Goal: Navigation & Orientation: Find specific page/section

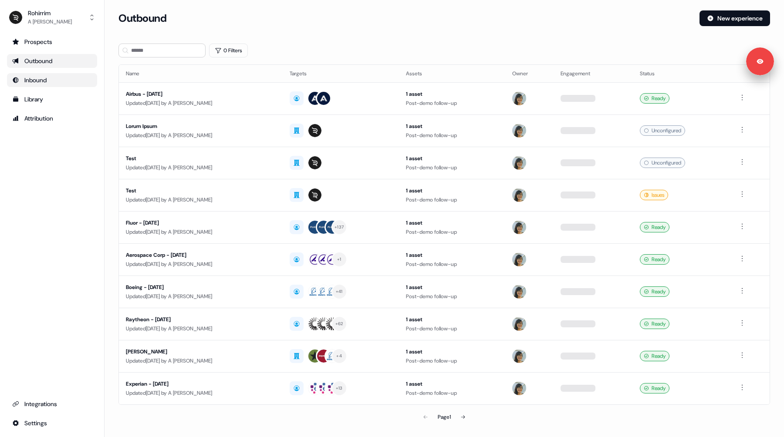
click at [38, 78] on div "Inbound" at bounding box center [52, 80] width 80 height 9
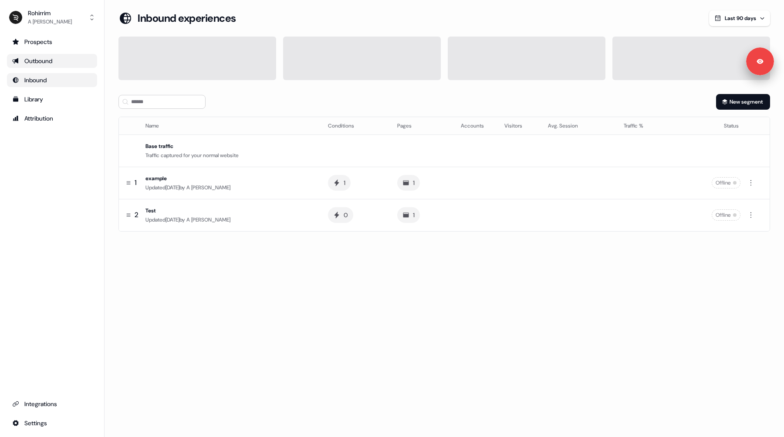
click at [41, 59] on div "Outbound" at bounding box center [52, 61] width 80 height 9
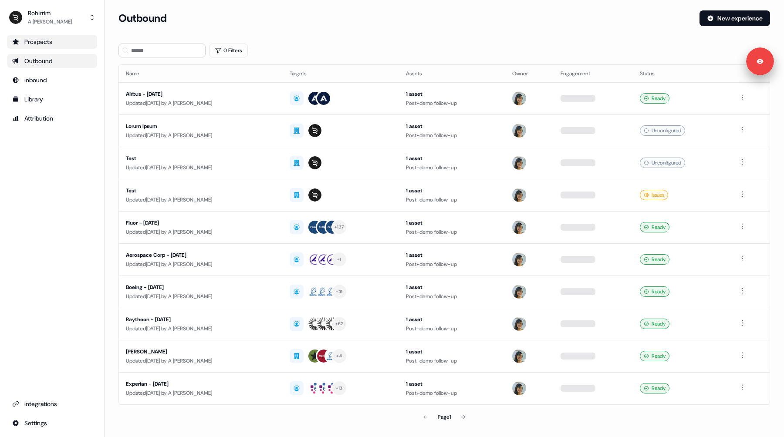
click at [29, 39] on div "Prospects" at bounding box center [52, 41] width 80 height 9
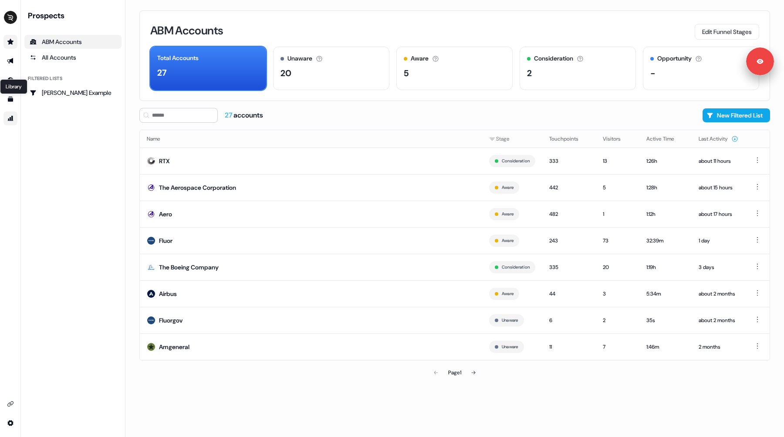
click at [13, 112] on link "Go to attribution" at bounding box center [10, 118] width 14 height 14
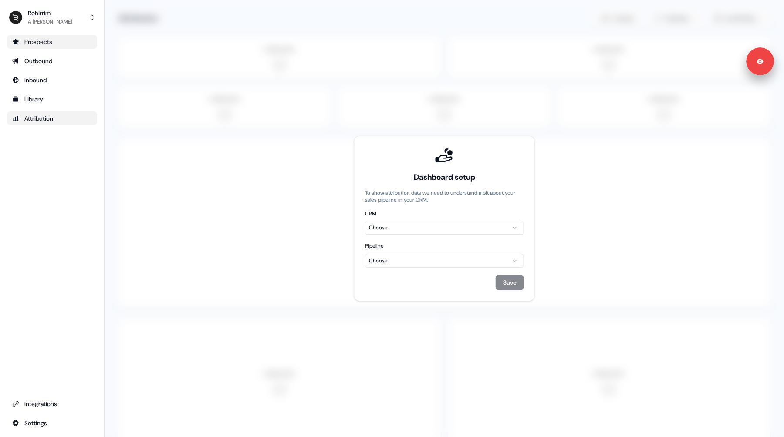
click at [34, 44] on div "Prospects" at bounding box center [52, 41] width 80 height 9
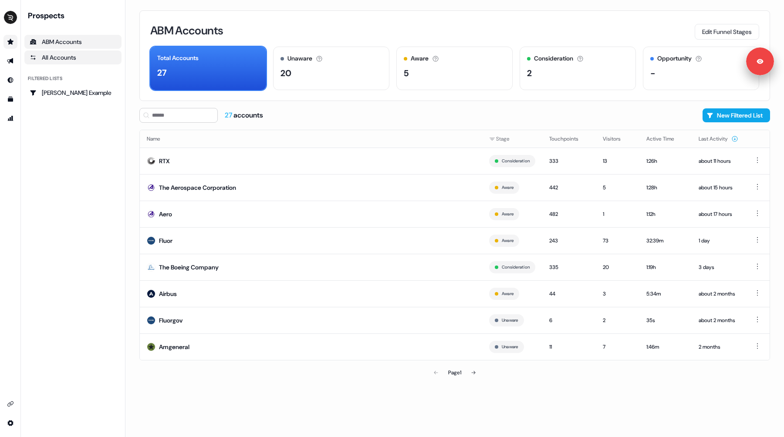
click at [78, 58] on div "All Accounts" at bounding box center [73, 57] width 87 height 9
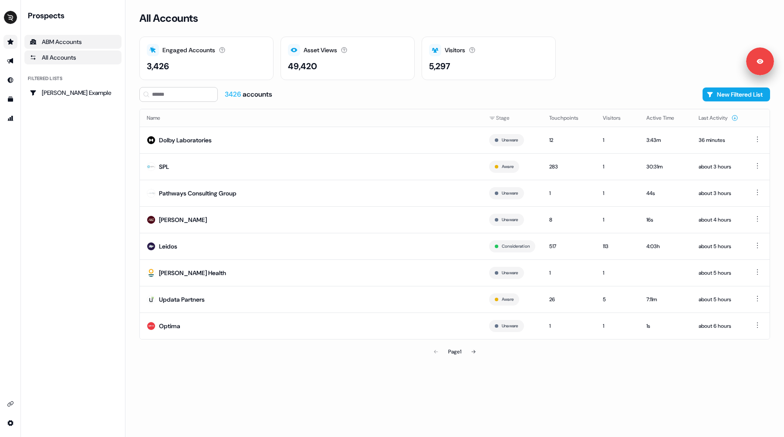
click at [68, 44] on div "ABM Accounts" at bounding box center [73, 41] width 87 height 9
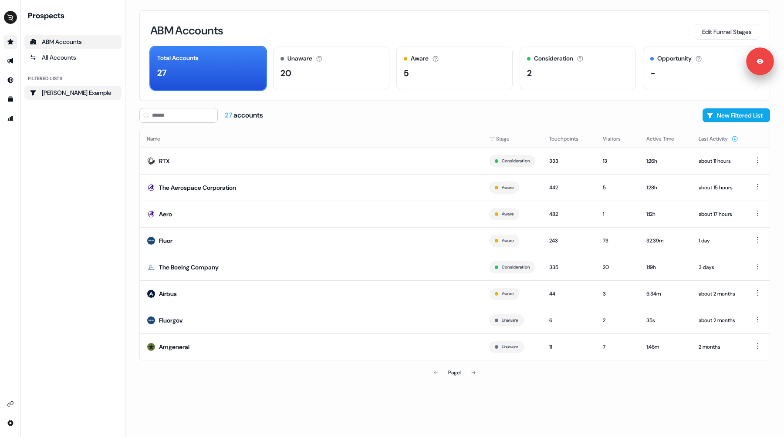
click at [64, 96] on div "[PERSON_NAME] Example" at bounding box center [73, 92] width 87 height 9
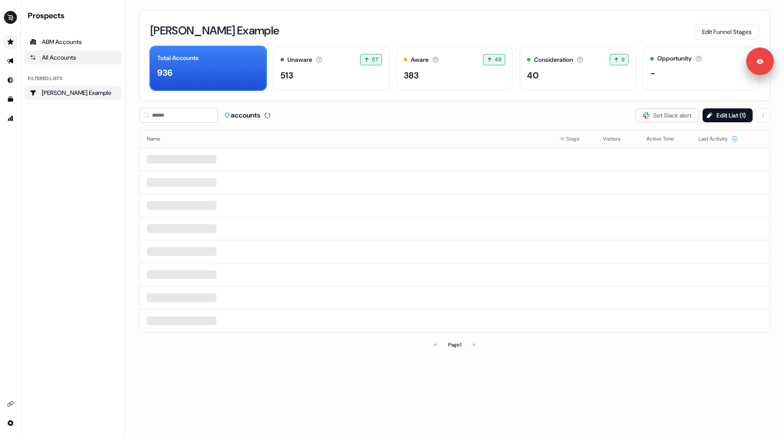
click at [52, 56] on div "All Accounts" at bounding box center [73, 57] width 87 height 9
